Goal: Navigation & Orientation: Find specific page/section

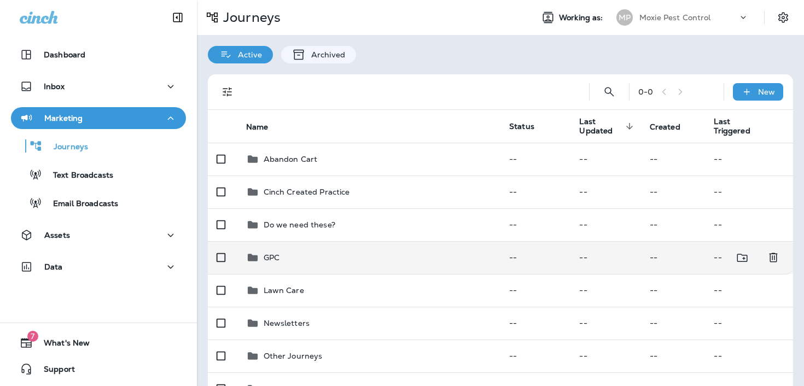
scroll to position [125, 0]
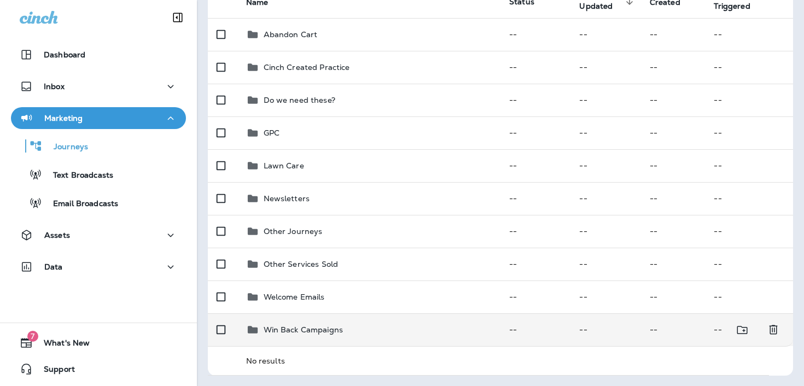
click at [311, 327] on p "Win Back Campaigns" at bounding box center [304, 329] width 80 height 9
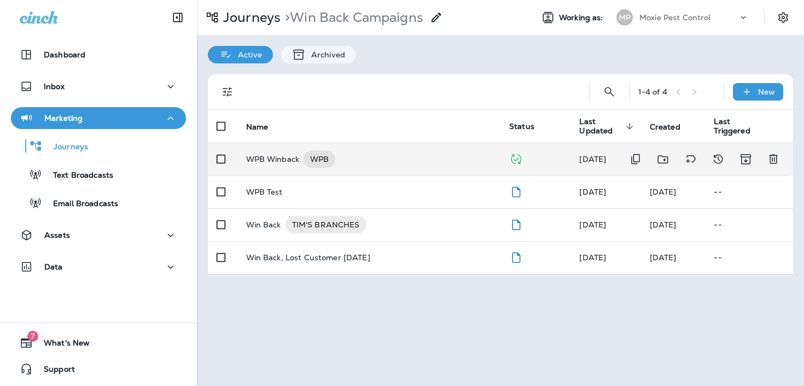
click at [360, 161] on div "WPB Winback WPB" at bounding box center [369, 158] width 246 height 17
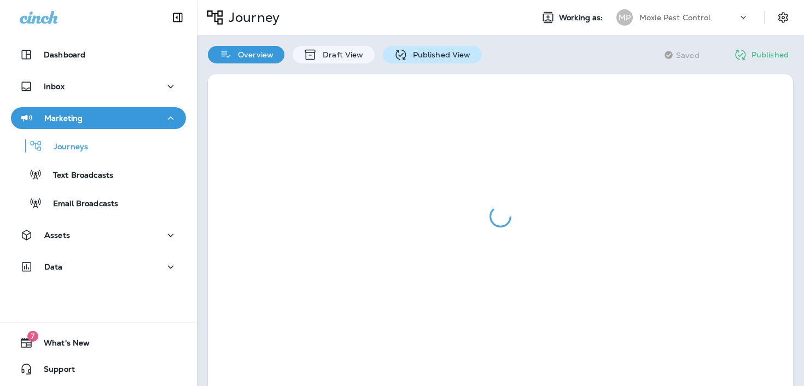
click at [435, 58] on p "Published View" at bounding box center [438, 54] width 63 height 9
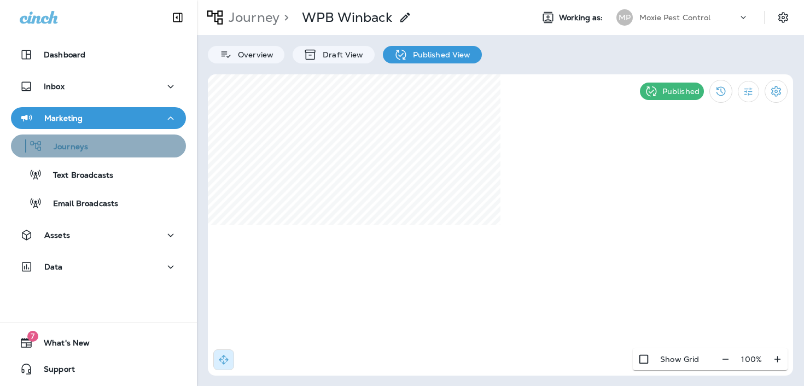
click at [89, 144] on div "Journeys" at bounding box center [98, 146] width 166 height 16
